Goal: Find specific page/section: Find specific page/section

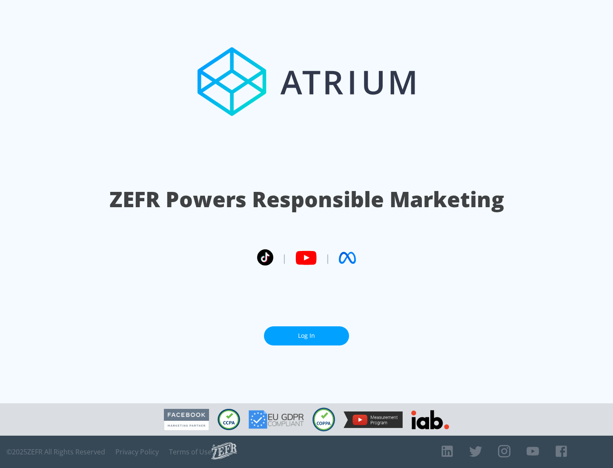
click at [306, 332] on link "Log In" at bounding box center [306, 335] width 85 height 19
